Goal: Check status: Check status

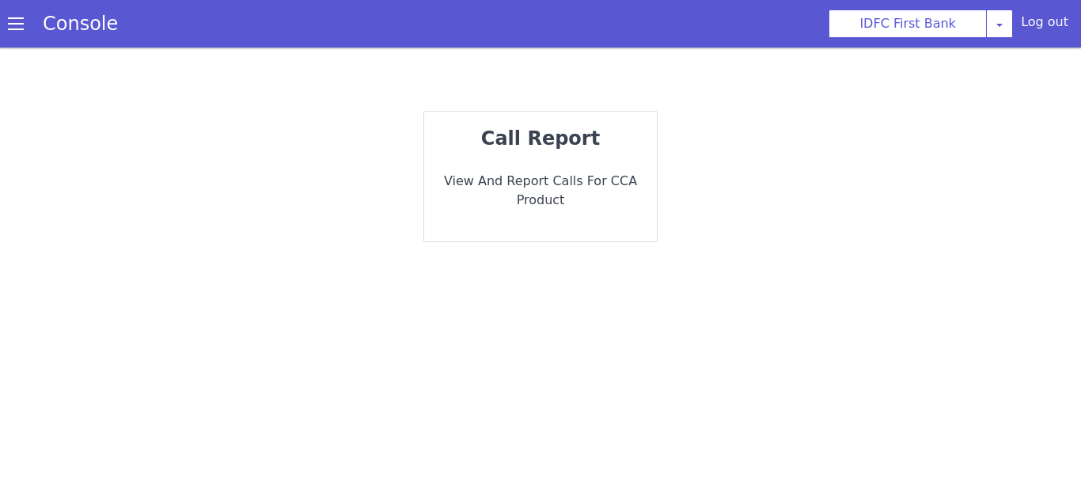
click at [573, 188] on p "View and report calls for CCA Product" at bounding box center [546, 190] width 210 height 59
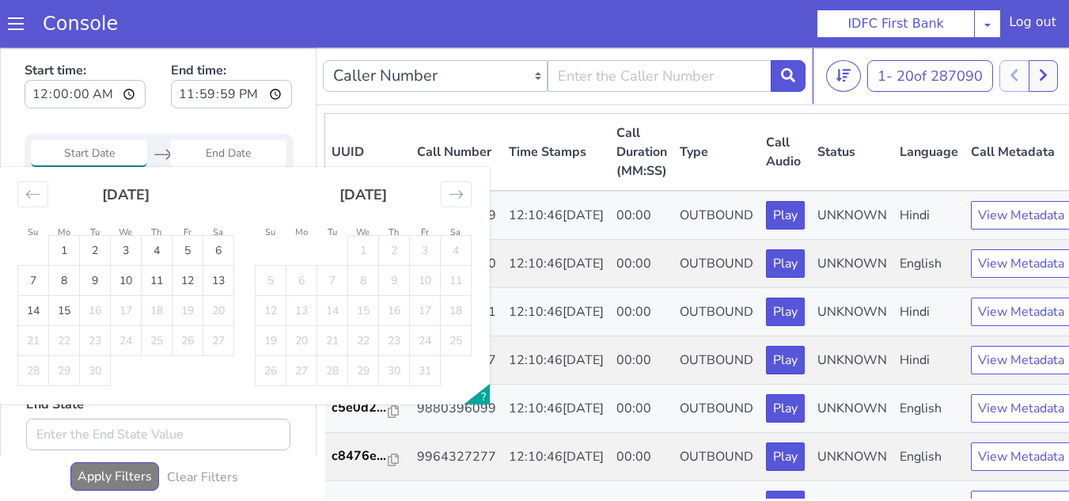
click at [118, 159] on input "Start Date" at bounding box center [89, 153] width 116 height 27
click at [225, 279] on td "13" at bounding box center [218, 281] width 31 height 30
type input "[DATE]"
click at [219, 282] on td "13" at bounding box center [218, 281] width 31 height 30
type input "[DATE]"
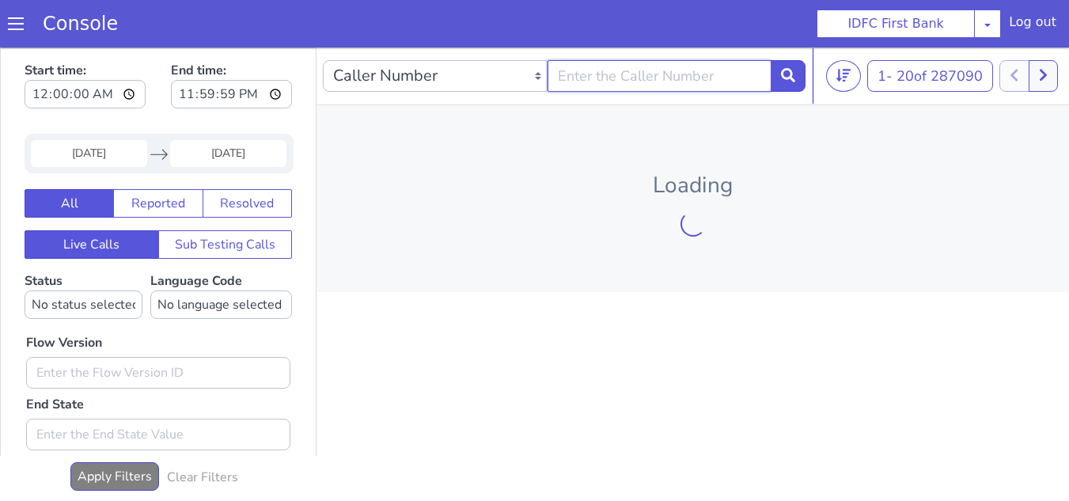
click at [694, 80] on input "text" at bounding box center [659, 76] width 225 height 32
paste input "9866466316"
type input "9866466316"
click at [786, 82] on icon at bounding box center [788, 75] width 14 height 14
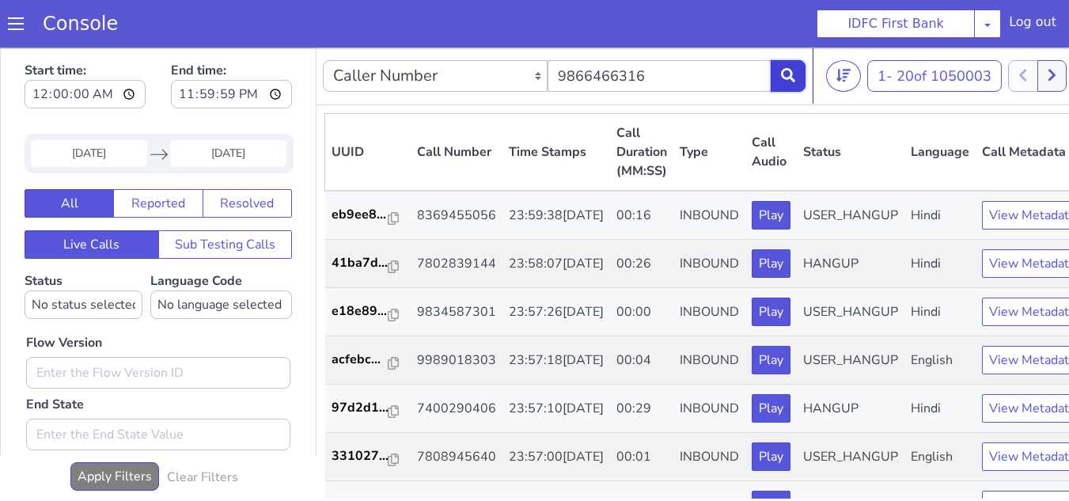
click at [782, 82] on icon at bounding box center [788, 75] width 14 height 14
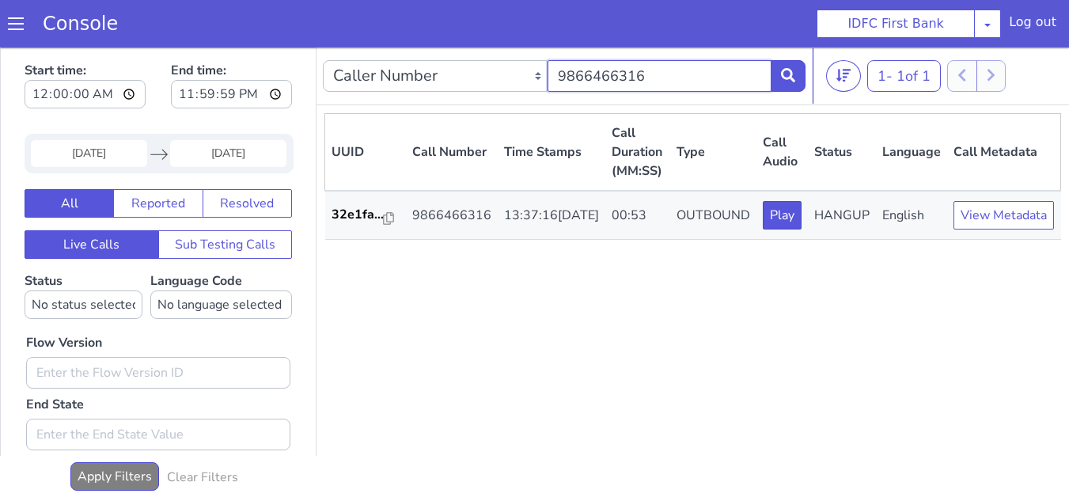
click at [653, 80] on input "9866466316" at bounding box center [659, 76] width 225 height 32
paste input "8095868850"
paste input "text"
click at [785, 77] on icon at bounding box center [788, 75] width 14 height 14
click at [670, 36] on section "Console IDFC First Bank IDFC First Bank Log out" at bounding box center [534, 23] width 1069 height 47
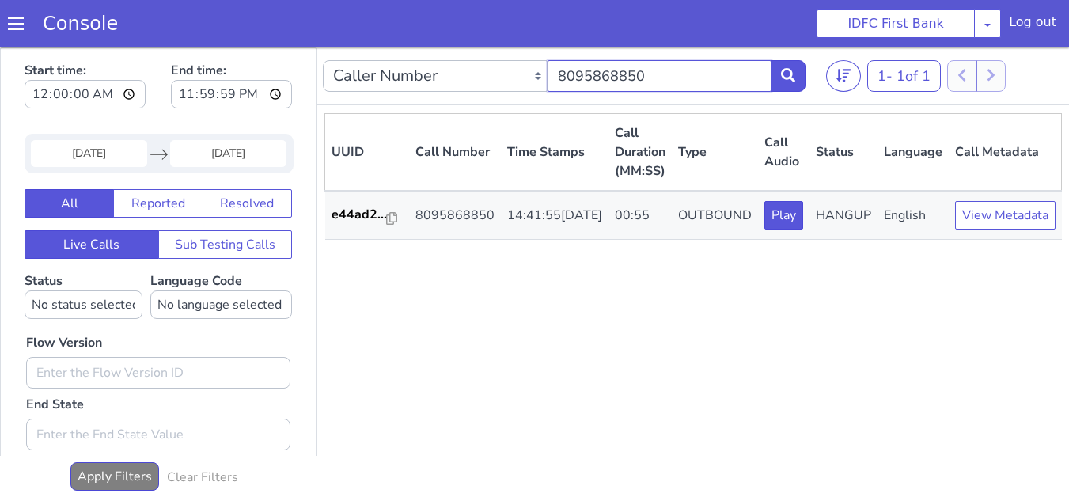
click at [687, 67] on input "8095868850" at bounding box center [659, 76] width 225 height 32
paste input "9945225551"
type input "9945225551"
click at [779, 80] on button at bounding box center [788, 76] width 35 height 32
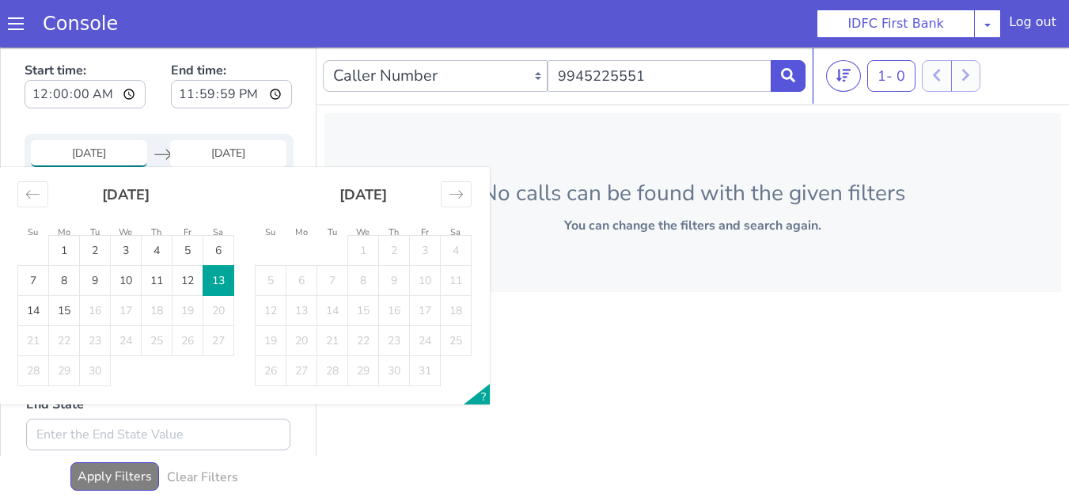
click at [104, 153] on input "[DATE]" at bounding box center [89, 153] width 116 height 27
click at [180, 282] on td "12" at bounding box center [187, 281] width 31 height 30
type input "[DATE]"
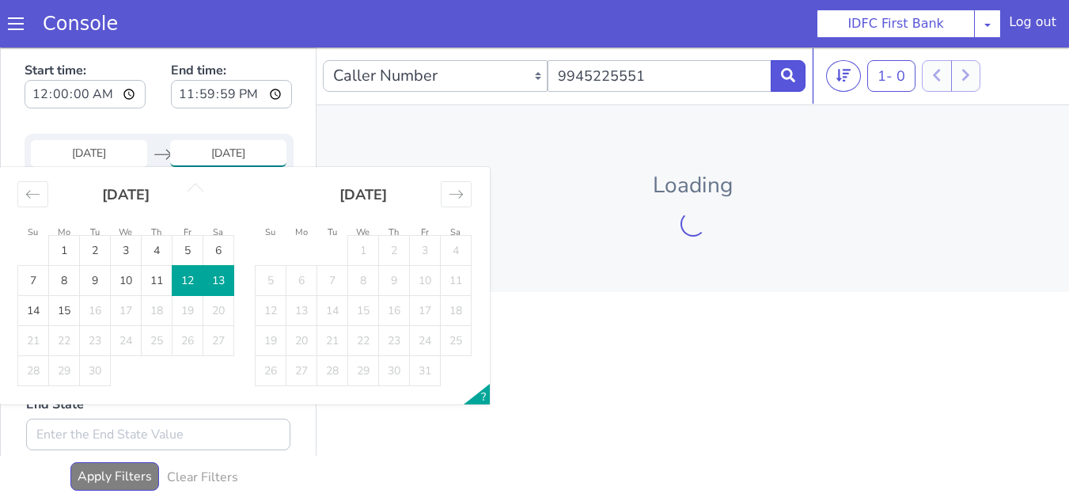
click at [187, 282] on td "12" at bounding box center [187, 281] width 31 height 30
type input "[DATE]"
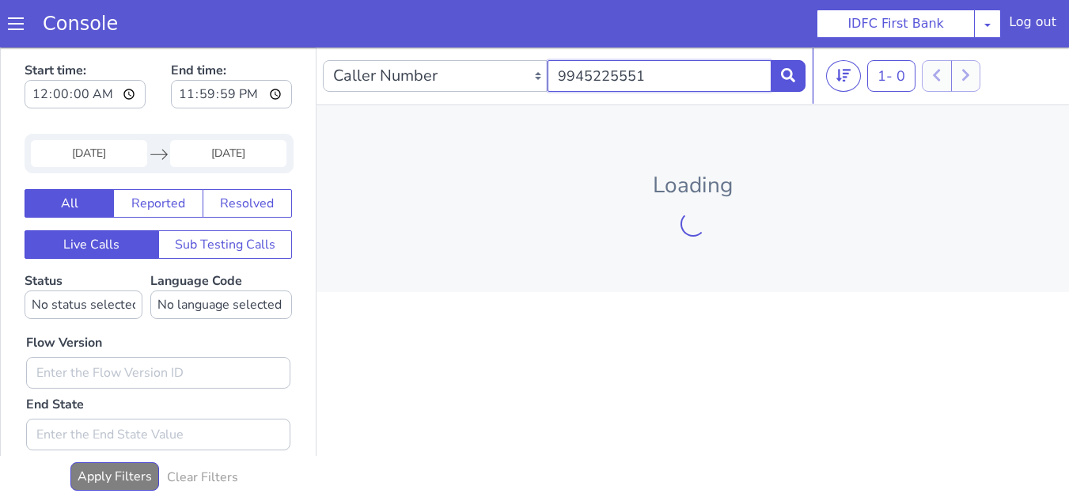
click at [672, 69] on input "9945225551" at bounding box center [659, 76] width 225 height 32
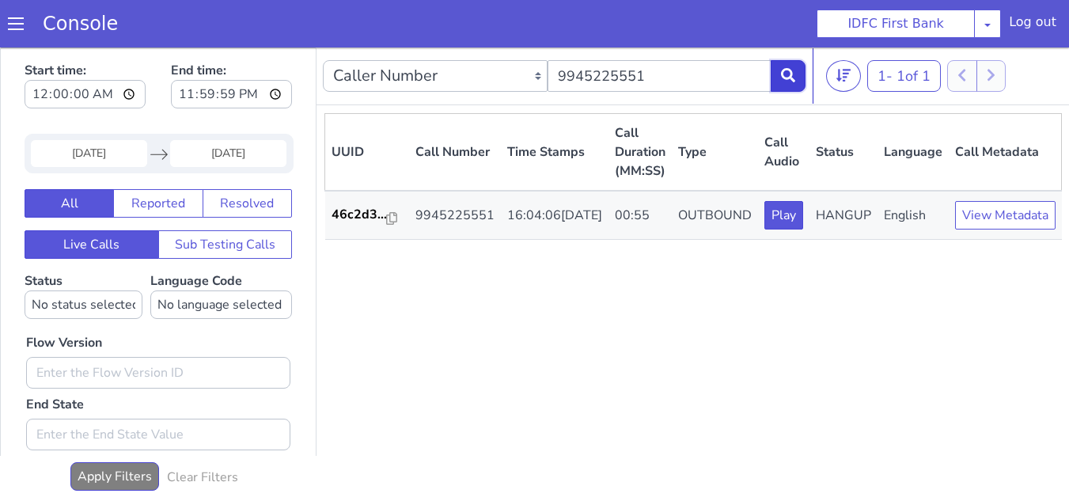
click at [789, 66] on button at bounding box center [788, 76] width 35 height 32
